Goal: Task Accomplishment & Management: Manage account settings

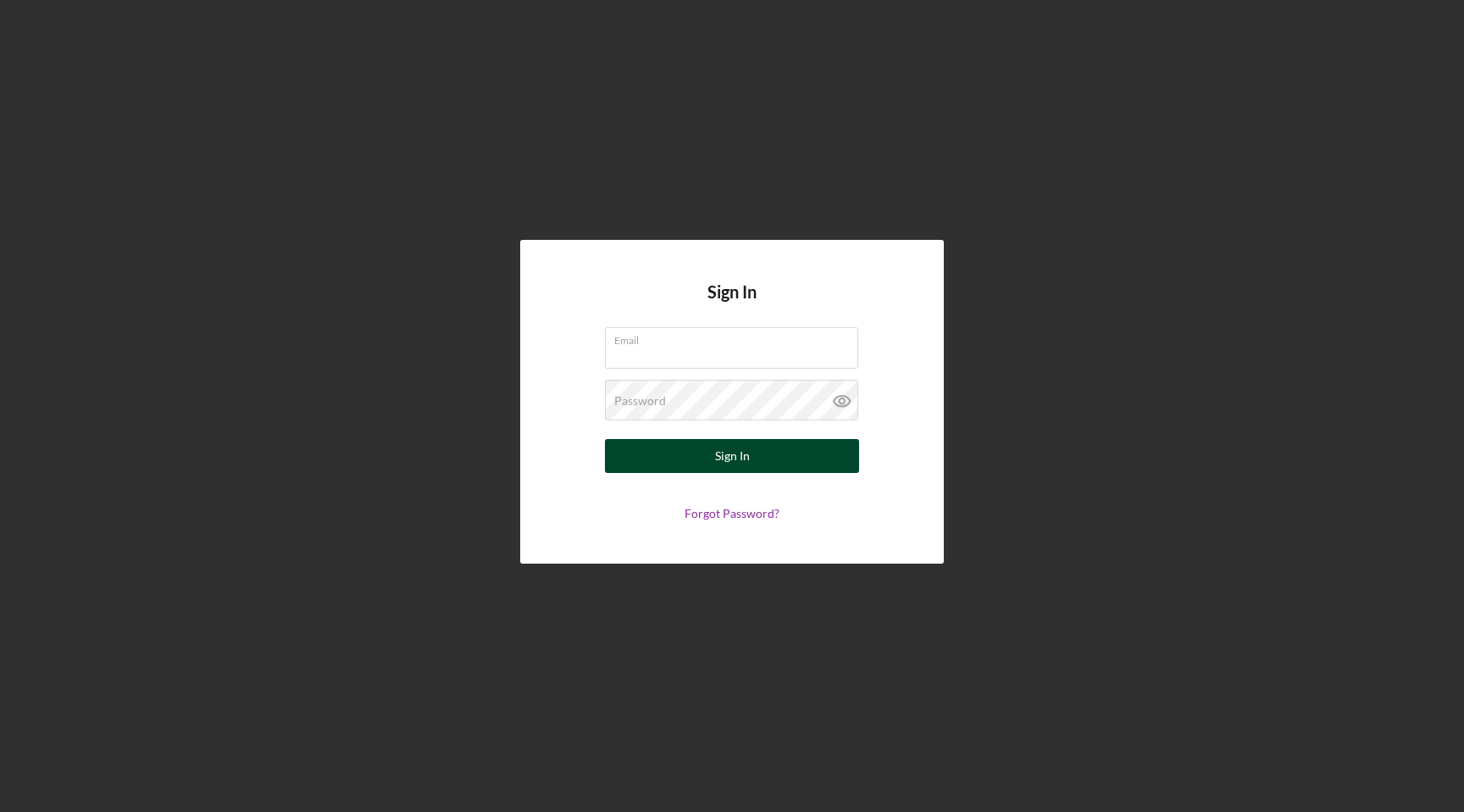
type input "[EMAIL_ADDRESS][DOMAIN_NAME]"
click at [734, 463] on div "Sign In" at bounding box center [732, 456] width 34 height 34
